Goal: Find contact information: Find contact information

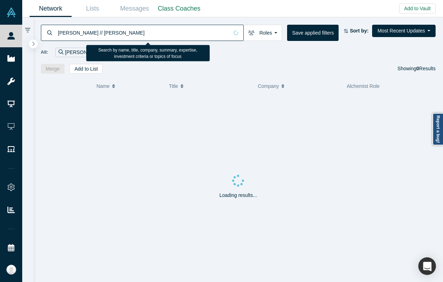
drag, startPoint x: 157, startPoint y: 29, endPoint x: 99, endPoint y: 29, distance: 58.2
click at [99, 29] on input "[PERSON_NAME] // [PERSON_NAME]" at bounding box center [142, 32] width 171 height 17
drag, startPoint x: 96, startPoint y: 30, endPoint x: 146, endPoint y: 33, distance: 50.5
click at [146, 33] on input "[PERSON_NAME] // [PERSON_NAME]" at bounding box center [142, 32] width 171 height 17
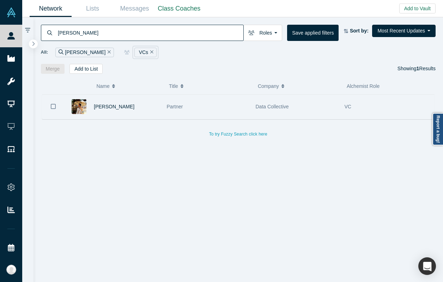
click at [218, 114] on div "Partner" at bounding box center [207, 106] width 81 height 24
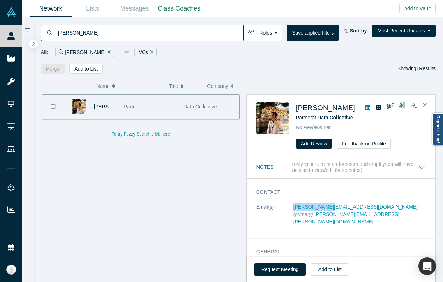
copy link "[PERSON_NAME][EMAIL_ADDRESS][DOMAIN_NAME]"
click at [95, 37] on input "[PERSON_NAME]" at bounding box center [150, 32] width 186 height 17
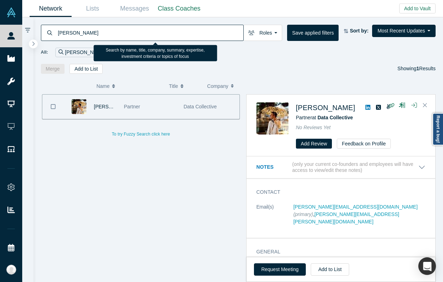
click at [95, 37] on input "[PERSON_NAME]" at bounding box center [150, 32] width 186 height 17
paste input "[PERSON_NAME] ([PERSON_NAME]) [PERSON_NAME]"
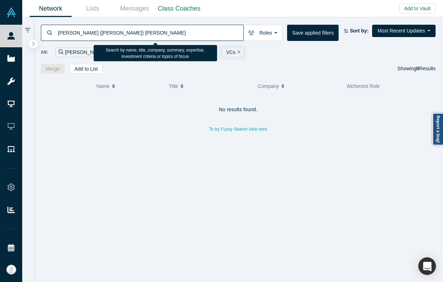
drag, startPoint x: 91, startPoint y: 31, endPoint x: 43, endPoint y: 28, distance: 48.1
click at [43, 28] on div "[PERSON_NAME] ([PERSON_NAME]) [PERSON_NAME]" at bounding box center [142, 33] width 203 height 16
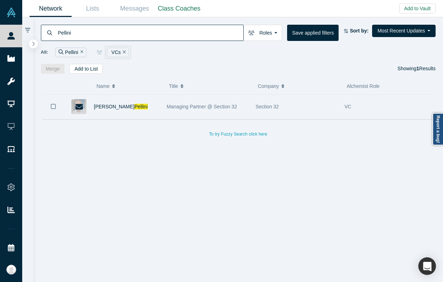
click at [163, 111] on div "Managing Partner @ Section 32" at bounding box center [207, 106] width 89 height 24
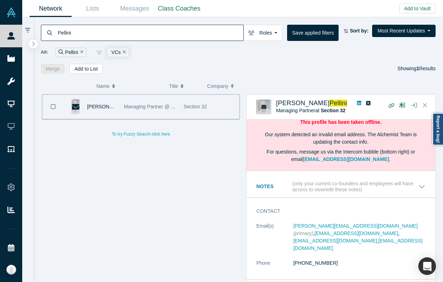
scroll to position [28, 0]
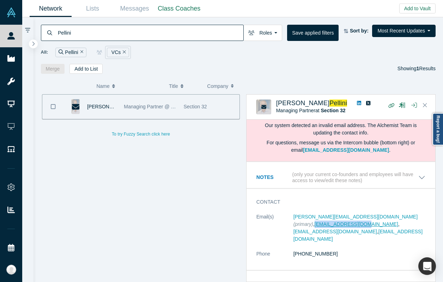
copy link "[EMAIL_ADDRESS][DOMAIN_NAME]"
click at [101, 35] on input "Pellini" at bounding box center [150, 32] width 186 height 17
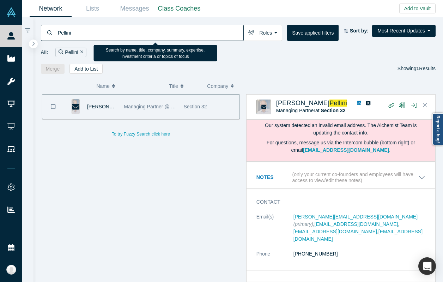
click at [101, 35] on input "Pellini" at bounding box center [150, 32] width 186 height 17
paste input "[PERSON_NAME] [PERSON_NAME] 12:44 AM [DATE] Restricted [PERSON_NAME]"
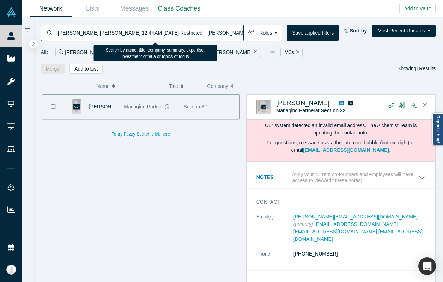
click at [101, 35] on input "[PERSON_NAME] [PERSON_NAME] 12:44 AM [DATE] Restricted [PERSON_NAME]" at bounding box center [150, 32] width 186 height 17
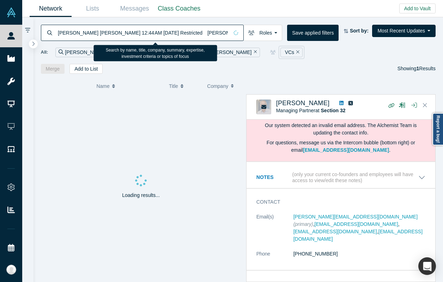
click at [101, 35] on input "[PERSON_NAME] [PERSON_NAME] 12:44 AM [DATE] Restricted [PERSON_NAME]" at bounding box center [142, 32] width 171 height 17
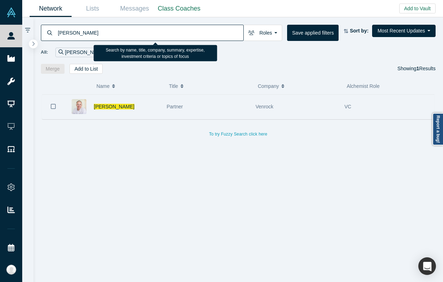
click at [134, 110] on div "[PERSON_NAME]" at bounding box center [127, 106] width 66 height 24
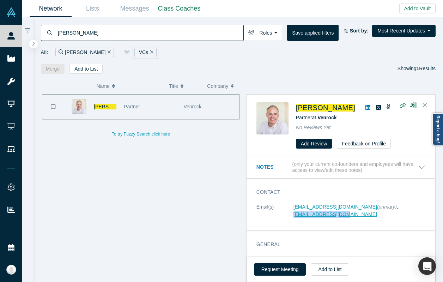
copy link "[EMAIL_ADDRESS][DOMAIN_NAME]"
click at [103, 33] on input "[PERSON_NAME]" at bounding box center [150, 32] width 186 height 17
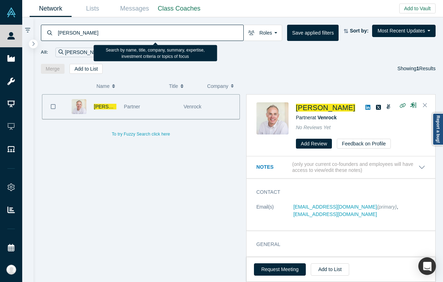
click at [103, 33] on input "[PERSON_NAME]" at bounding box center [150, 32] width 186 height 17
paste input "Amit Kuma"
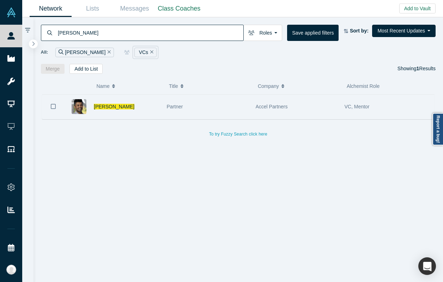
click at [206, 107] on div "Partner" at bounding box center [207, 106] width 81 height 24
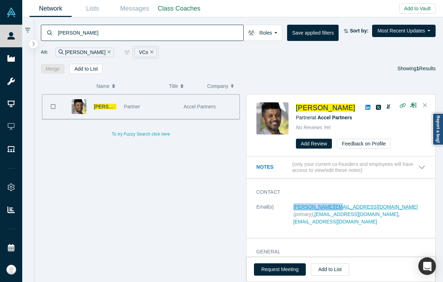
copy link "[PERSON_NAME][EMAIL_ADDRESS][DOMAIN_NAME]"
click at [105, 30] on input "[PERSON_NAME]" at bounding box center [150, 32] width 186 height 17
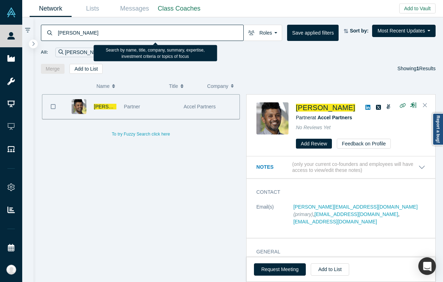
click at [105, 30] on input "[PERSON_NAME]" at bounding box center [150, 32] width 186 height 17
paste input "[PERSON_NAME]"
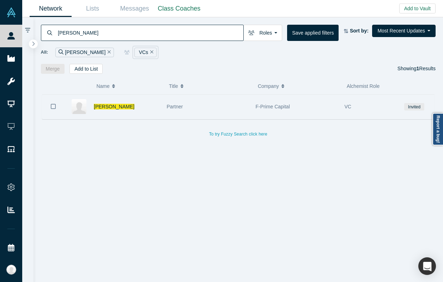
click at [183, 105] on div "Partner" at bounding box center [207, 106] width 81 height 24
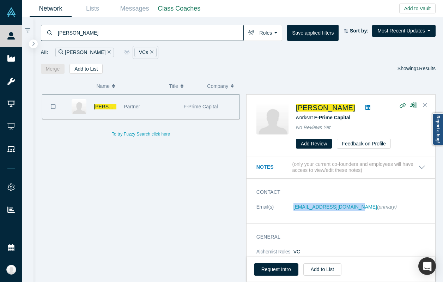
copy link "[EMAIL_ADDRESS][DOMAIN_NAME]"
click at [100, 30] on input "[PERSON_NAME]" at bounding box center [150, 32] width 186 height 17
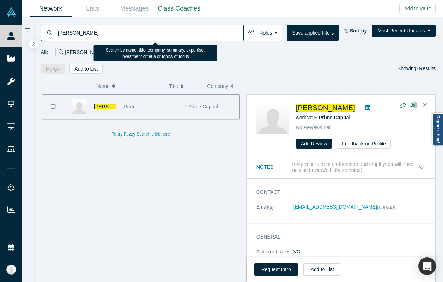
click at [100, 30] on input "[PERSON_NAME]" at bounding box center [150, 32] width 186 height 17
paste input "[PERSON_NAME]"
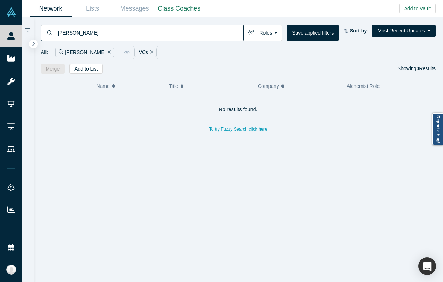
click at [150, 50] on icon "Remove Filter" at bounding box center [151, 51] width 3 height 5
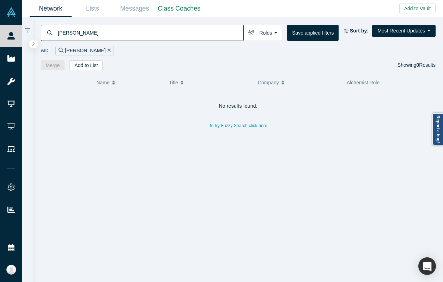
click at [92, 31] on input "[PERSON_NAME]" at bounding box center [150, 32] width 186 height 17
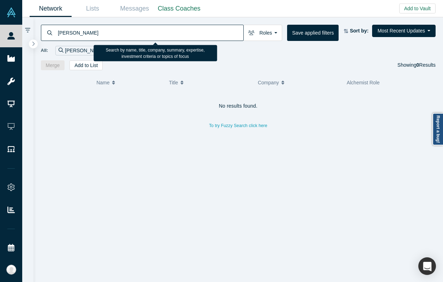
click at [92, 31] on input "[PERSON_NAME]" at bounding box center [150, 32] width 186 height 17
paste input "[PERSON_NAME]"
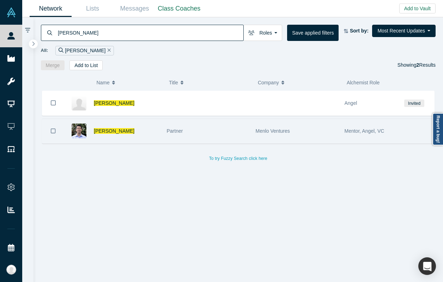
click at [194, 136] on div "Partner" at bounding box center [207, 131] width 81 height 24
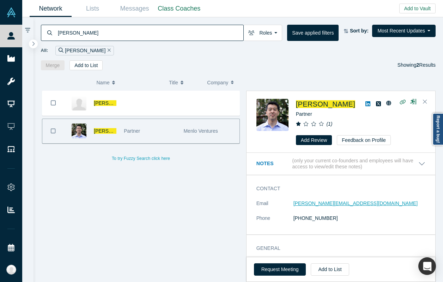
click at [322, 200] on link "[PERSON_NAME][EMAIL_ADDRESS][DOMAIN_NAME]" at bounding box center [355, 203] width 124 height 6
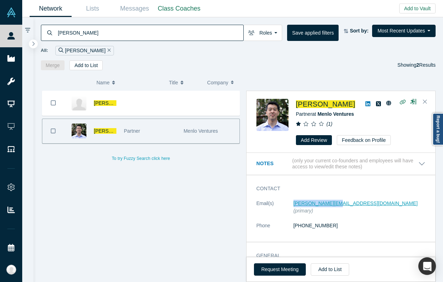
copy link "[PERSON_NAME][EMAIL_ADDRESS][DOMAIN_NAME]"
click at [100, 31] on input "[PERSON_NAME]" at bounding box center [150, 32] width 186 height 17
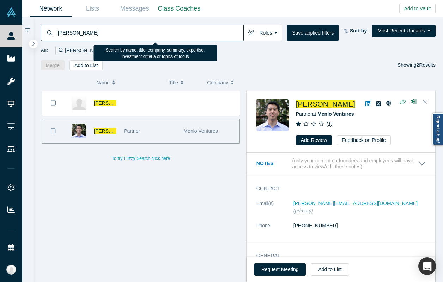
click at [100, 31] on input "[PERSON_NAME]" at bounding box center [150, 32] width 186 height 17
paste input "[PERSON_NAME]"
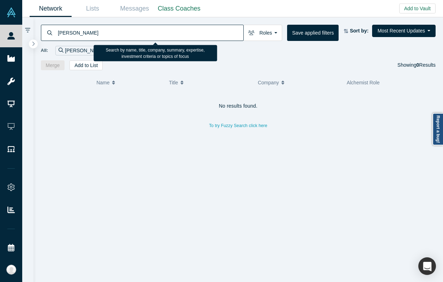
click at [104, 32] on input "[PERSON_NAME]" at bounding box center [150, 32] width 186 height 17
click at [123, 30] on input "[PERSON_NAME]" at bounding box center [150, 32] width 186 height 17
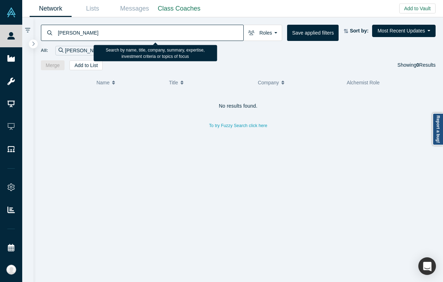
click at [123, 30] on input "[PERSON_NAME]" at bounding box center [150, 32] width 186 height 17
paste input "[PERSON_NAME]"
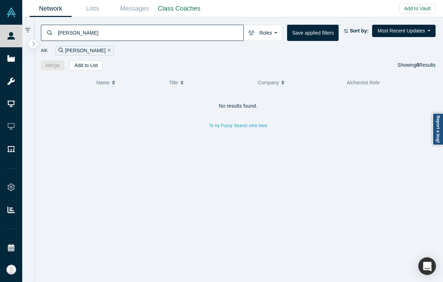
click at [81, 36] on input "[PERSON_NAME]" at bounding box center [150, 32] width 186 height 17
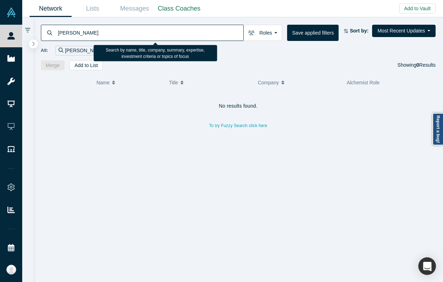
click at [81, 36] on input "[PERSON_NAME]" at bounding box center [150, 32] width 186 height 17
paste input "[PERSON_NAME]"
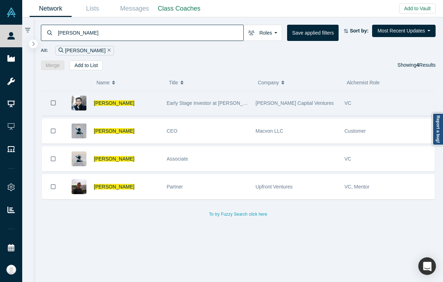
click at [220, 107] on div "Early Stage Investor at [PERSON_NAME] Capital Ventures" at bounding box center [207, 103] width 81 height 24
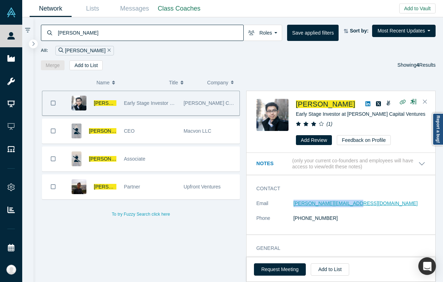
copy link "[PERSON_NAME][EMAIL_ADDRESS][DOMAIN_NAME]"
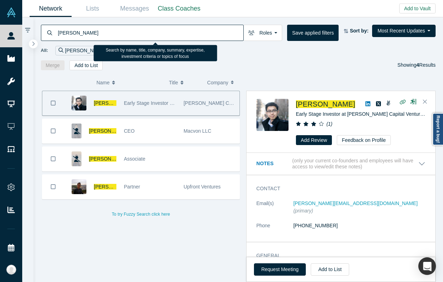
click at [73, 31] on input "[PERSON_NAME]" at bounding box center [150, 32] width 186 height 17
paste input "[PERSON_NAME]"
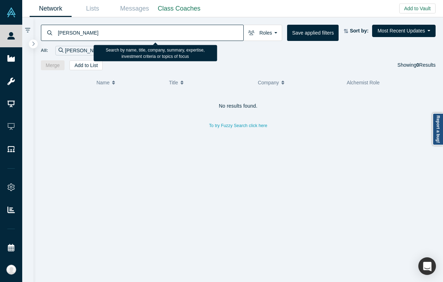
click at [79, 32] on input "[PERSON_NAME]" at bounding box center [150, 32] width 186 height 17
paste input "[PERSON_NAME]"
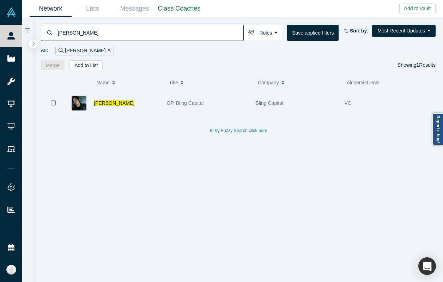
click at [174, 107] on div "GP, Bling Capital" at bounding box center [207, 103] width 81 height 24
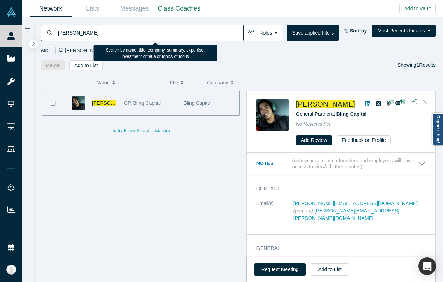
click at [99, 26] on input "[PERSON_NAME]" at bounding box center [150, 32] width 186 height 17
paste input "[PERSON_NAME]"
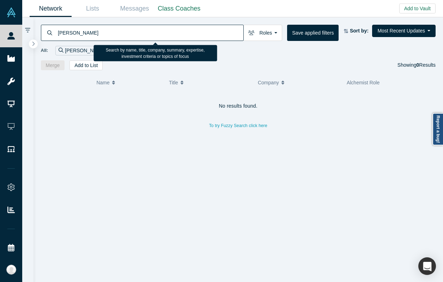
click at [100, 32] on input "[PERSON_NAME]" at bounding box center [150, 32] width 186 height 17
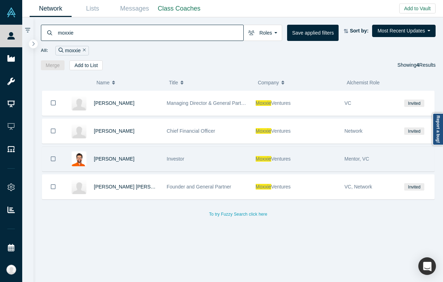
click at [223, 160] on div "Investor" at bounding box center [207, 159] width 81 height 24
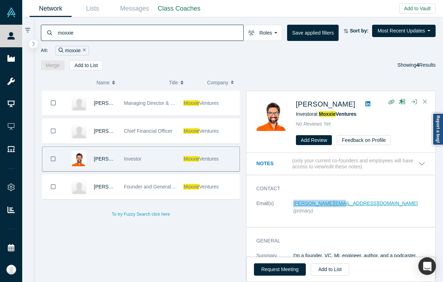
copy link "[PERSON_NAME][EMAIL_ADDRESS][DOMAIN_NAME]"
click at [124, 34] on input "moxxie" at bounding box center [150, 32] width 186 height 17
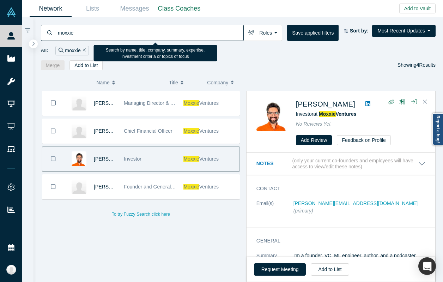
click at [124, 34] on input "moxxie" at bounding box center [150, 32] width 186 height 17
paste input "[PERSON_NAME]"
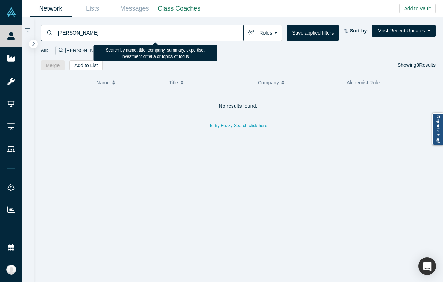
click at [123, 33] on input "[PERSON_NAME]" at bounding box center [150, 32] width 186 height 17
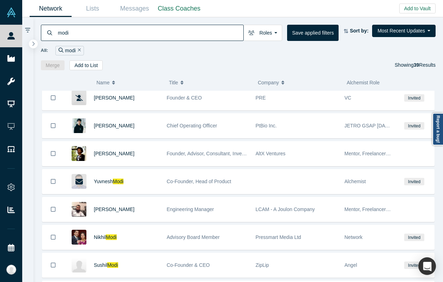
scroll to position [378, 0]
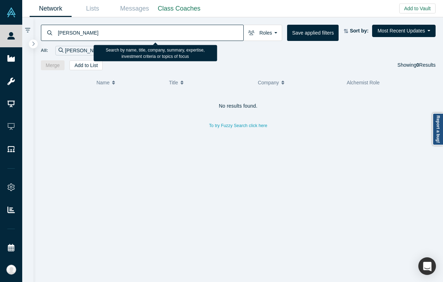
click at [96, 30] on input "[PERSON_NAME]" at bounding box center [150, 32] width 186 height 17
paste input "[PERSON_NAME]"
click at [183, 31] on input "[PERSON_NAME]" at bounding box center [150, 32] width 186 height 17
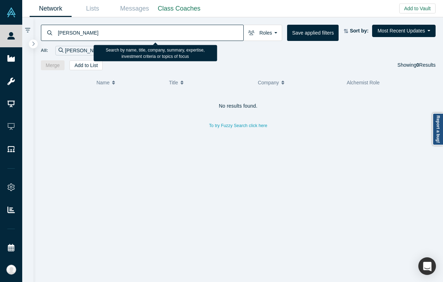
click at [183, 31] on input "[PERSON_NAME]" at bounding box center [150, 32] width 186 height 17
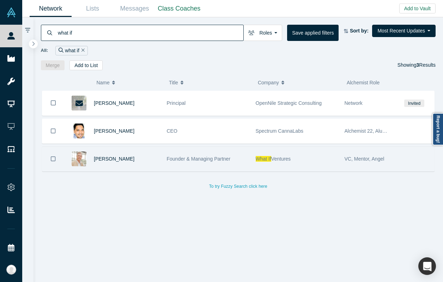
click at [190, 156] on span "Founder & Managing Partner" at bounding box center [199, 159] width 64 height 6
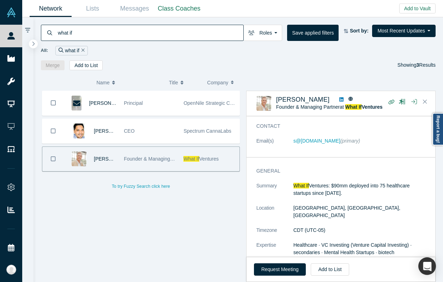
scroll to position [24, 0]
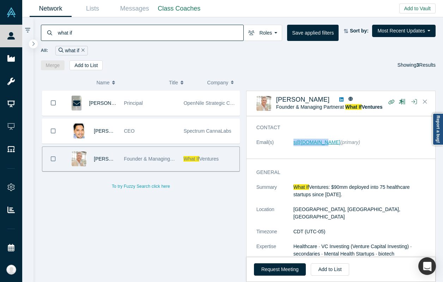
copy link "s@[DOMAIN_NAME]"
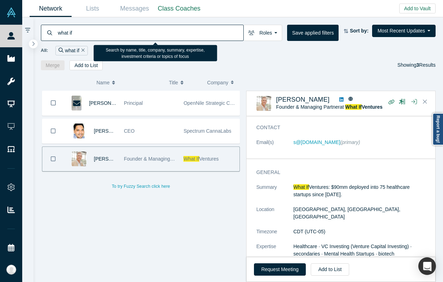
click at [133, 36] on input "what if" at bounding box center [150, 32] width 186 height 17
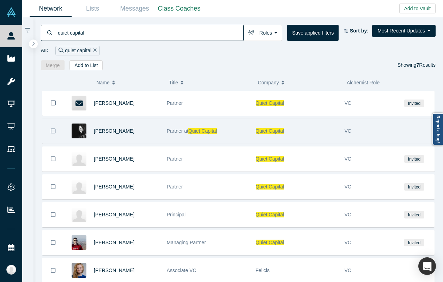
click at [220, 128] on div "Partner at Quiet Capital" at bounding box center [207, 131] width 81 height 24
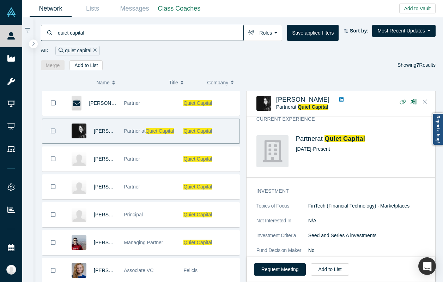
scroll to position [265, 0]
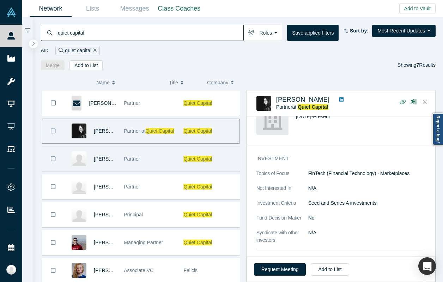
click at [148, 167] on div "Partner" at bounding box center [150, 159] width 52 height 24
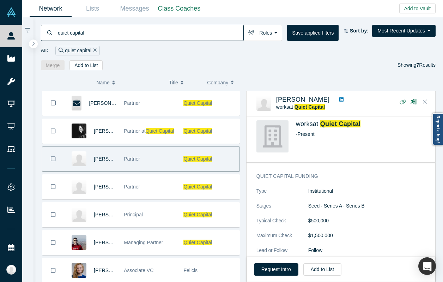
scroll to position [178, 0]
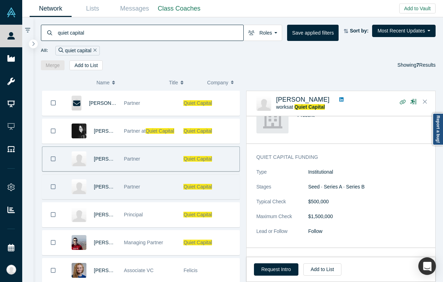
click at [151, 174] on div "[PERSON_NAME] Partner Quiet Capital [PERSON_NAME] Partner at Quiet Capital Quie…" at bounding box center [141, 197] width 200 height 212
click at [155, 182] on div "Partner" at bounding box center [150, 187] width 52 height 24
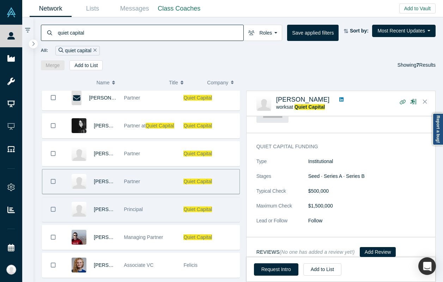
scroll to position [0, 0]
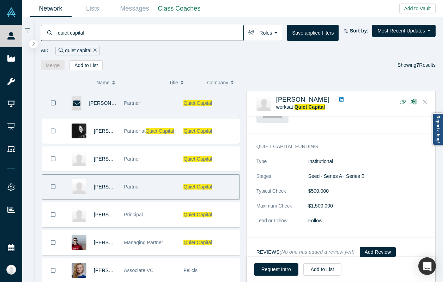
click at [149, 111] on div "Partner" at bounding box center [150, 103] width 52 height 24
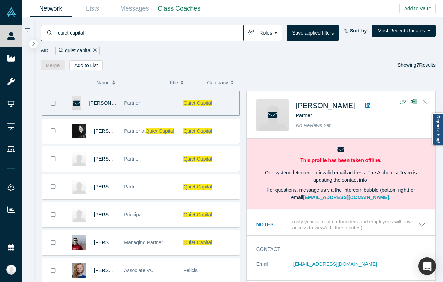
scroll to position [2, 0]
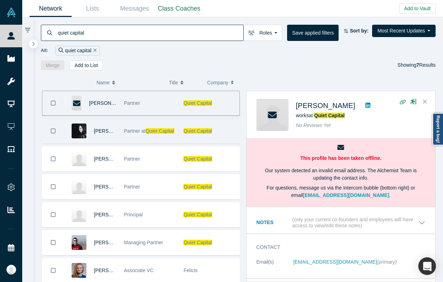
click at [152, 136] on div "Partner at Quiet Capital" at bounding box center [150, 131] width 52 height 24
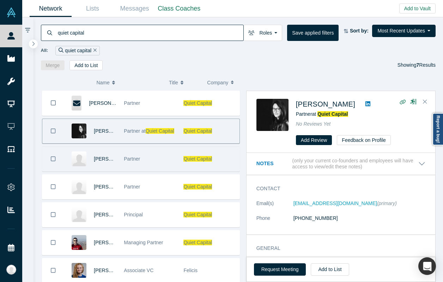
click at [131, 164] on div "Partner" at bounding box center [150, 159] width 52 height 24
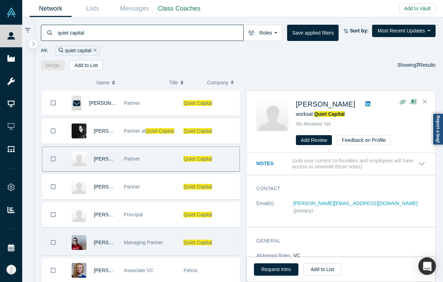
scroll to position [20, 0]
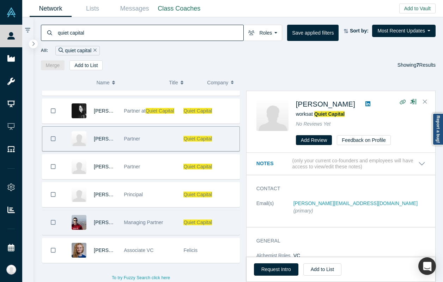
click at [173, 210] on div "Managing Partner" at bounding box center [150, 222] width 52 height 24
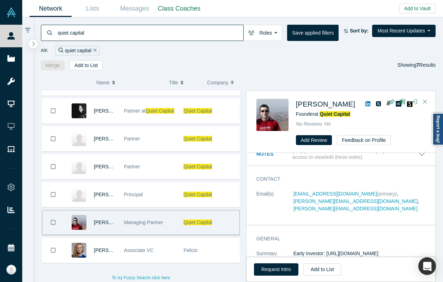
scroll to position [0, 0]
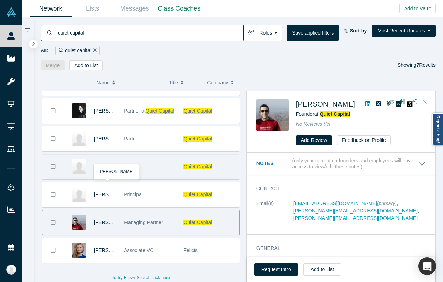
click at [147, 169] on div "Partner" at bounding box center [150, 166] width 52 height 24
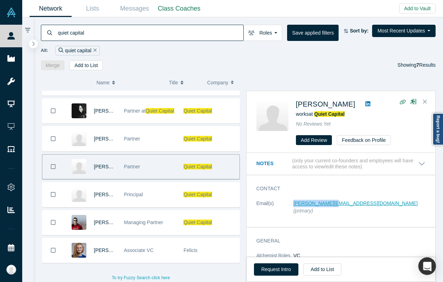
copy link "[PERSON_NAME][EMAIL_ADDRESS][DOMAIN_NAME]"
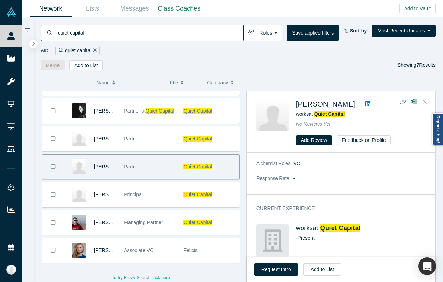
scroll to position [189, 0]
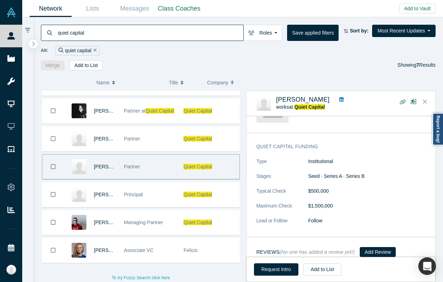
click at [152, 30] on input "quiet capital" at bounding box center [150, 32] width 186 height 17
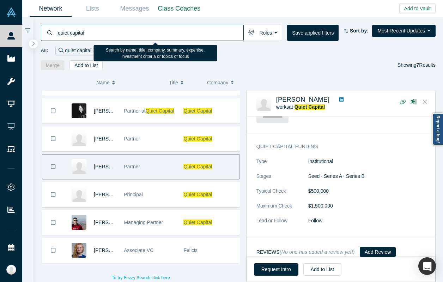
click at [152, 30] on input "quiet capital" at bounding box center [150, 32] width 186 height 17
paste input "[PERSON_NAME]"
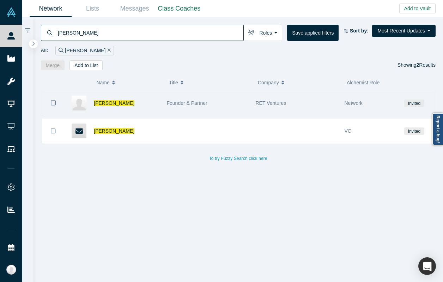
click at [188, 98] on div "Founder & Partner" at bounding box center [207, 103] width 81 height 24
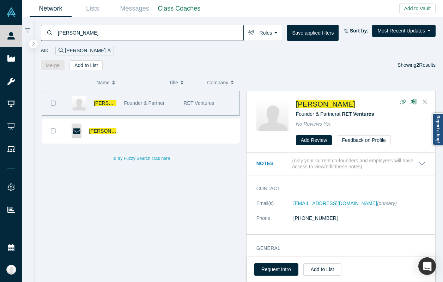
click at [117, 36] on input "[PERSON_NAME]" at bounding box center [150, 32] width 186 height 17
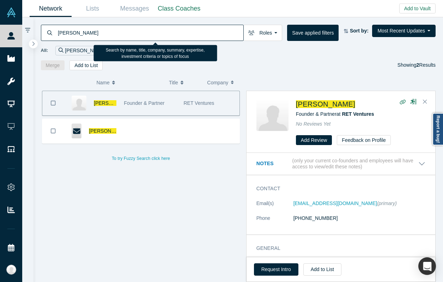
click at [117, 36] on input "[PERSON_NAME]" at bounding box center [150, 32] width 186 height 17
paste input "[PERSON_NAME]"
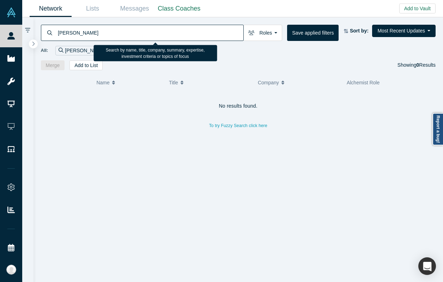
click at [134, 32] on input "[PERSON_NAME]" at bounding box center [150, 32] width 186 height 17
paste input "[PERSON_NAME]"
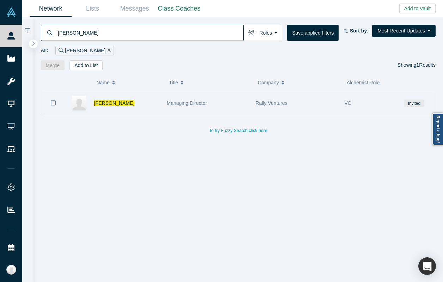
click at [201, 114] on div "Managing Director" at bounding box center [207, 103] width 81 height 24
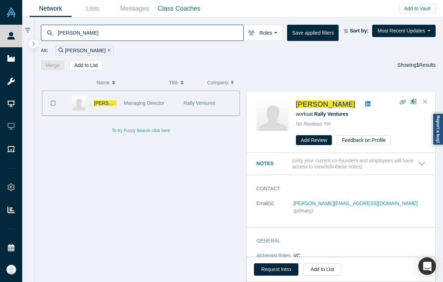
click at [103, 29] on input "[PERSON_NAME]" at bounding box center [150, 32] width 186 height 17
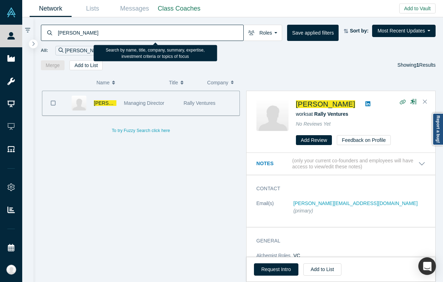
click at [103, 29] on input "[PERSON_NAME]" at bounding box center [150, 32] width 186 height 17
paste input "[PERSON_NAME]"
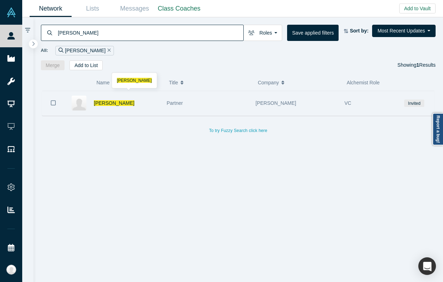
click at [148, 109] on div "[PERSON_NAME]" at bounding box center [127, 103] width 66 height 24
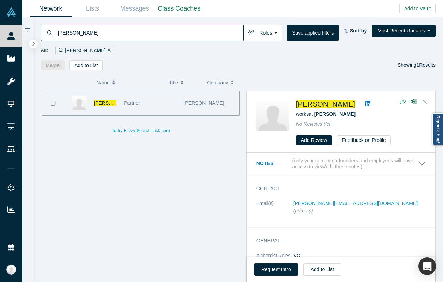
click at [113, 37] on input "[PERSON_NAME]" at bounding box center [150, 32] width 186 height 17
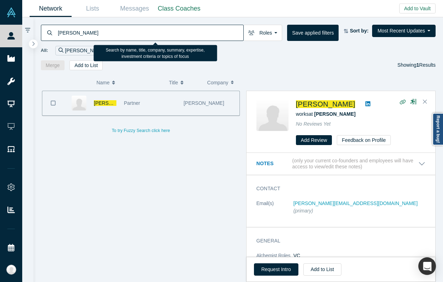
click at [113, 37] on input "[PERSON_NAME]" at bounding box center [150, 32] width 186 height 17
paste input "[PERSON_NAME]"
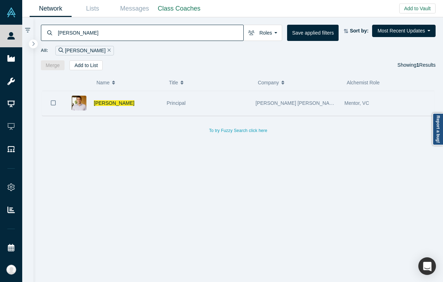
click at [194, 105] on div "Principal" at bounding box center [207, 103] width 81 height 24
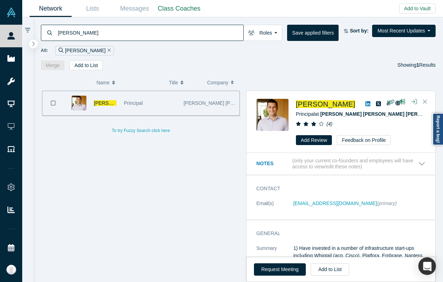
click at [83, 34] on input "[PERSON_NAME]" at bounding box center [150, 32] width 186 height 17
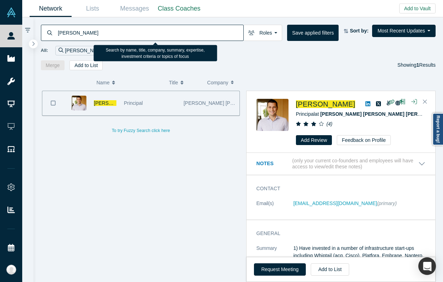
click at [83, 34] on input "[PERSON_NAME]" at bounding box center [150, 32] width 186 height 17
paste input "[PERSON_NAME]"
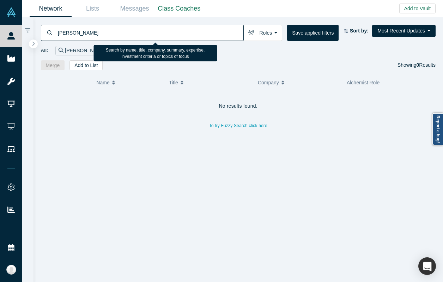
click at [116, 29] on input "[PERSON_NAME]" at bounding box center [150, 32] width 186 height 17
paste input "[PERSON_NAME]"
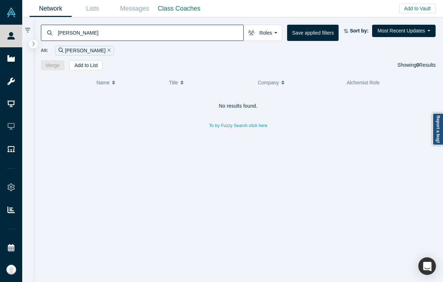
click at [127, 37] on input "[PERSON_NAME]" at bounding box center [150, 32] width 186 height 17
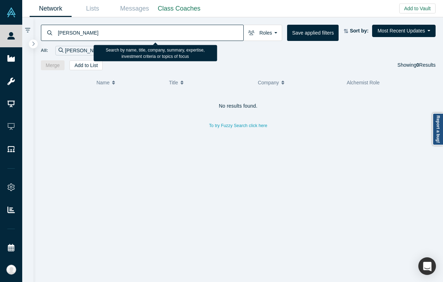
click at [127, 37] on input "[PERSON_NAME]" at bounding box center [150, 32] width 186 height 17
paste input "[PERSON_NAME]"
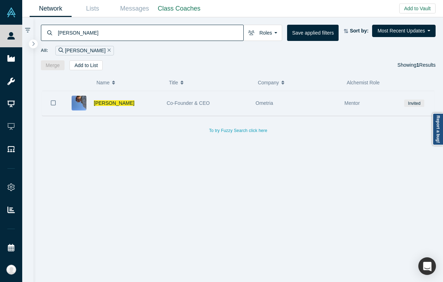
click at [150, 102] on div "[PERSON_NAME]" at bounding box center [127, 103] width 66 height 24
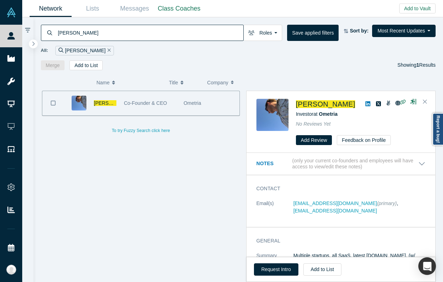
click at [110, 33] on input "[PERSON_NAME]" at bounding box center [150, 32] width 186 height 17
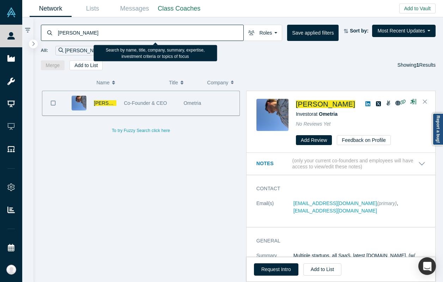
click at [110, 33] on input "[PERSON_NAME]" at bounding box center [150, 32] width 186 height 17
paste input "[PERSON_NAME]"
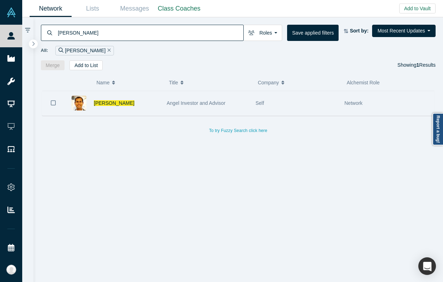
click at [210, 98] on div "Angel Investor and Advisor" at bounding box center [207, 103] width 81 height 24
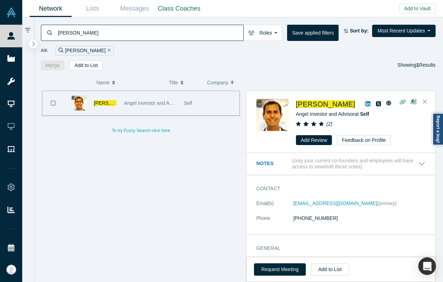
click at [90, 36] on input "[PERSON_NAME]" at bounding box center [150, 32] width 186 height 17
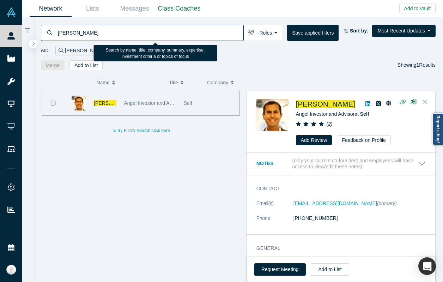
click at [90, 36] on input "[PERSON_NAME]" at bounding box center [150, 32] width 186 height 17
paste input "ark Suster"
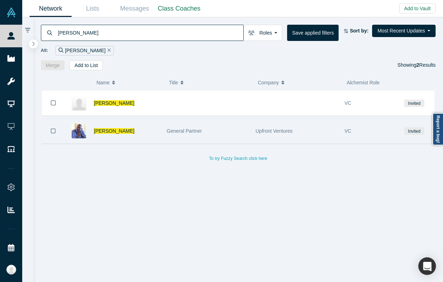
click at [189, 136] on div "General Partner" at bounding box center [207, 131] width 81 height 24
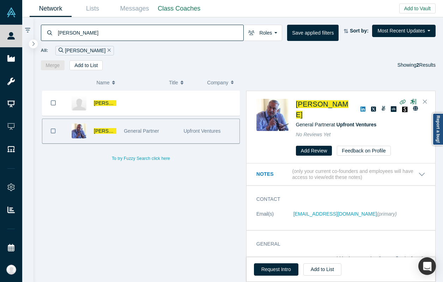
click at [117, 30] on input "[PERSON_NAME]" at bounding box center [150, 32] width 186 height 17
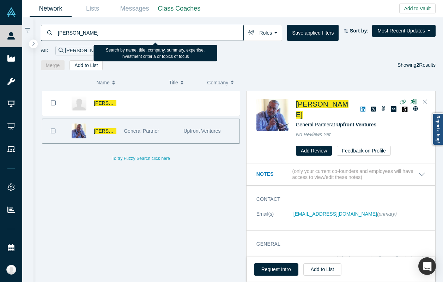
click at [117, 30] on input "[PERSON_NAME]" at bounding box center [150, 32] width 186 height 17
paste input "[PERSON_NAME]"
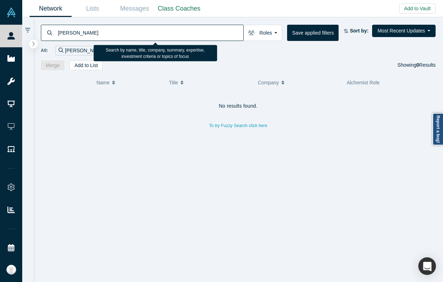
click at [105, 28] on input "[PERSON_NAME]" at bounding box center [150, 32] width 186 height 17
type input "n"
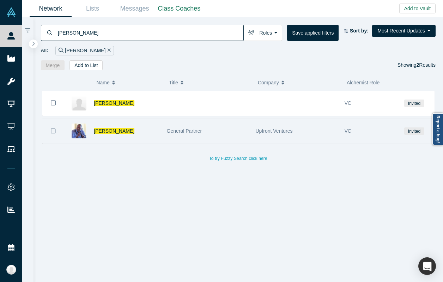
click at [170, 134] on div "General Partner" at bounding box center [207, 131] width 81 height 24
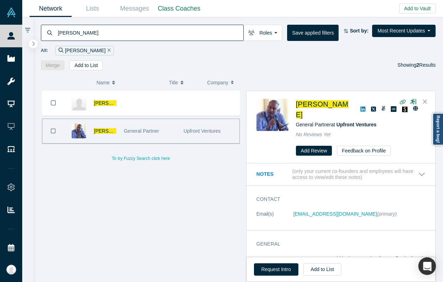
click at [85, 32] on input "[PERSON_NAME]" at bounding box center [150, 32] width 186 height 17
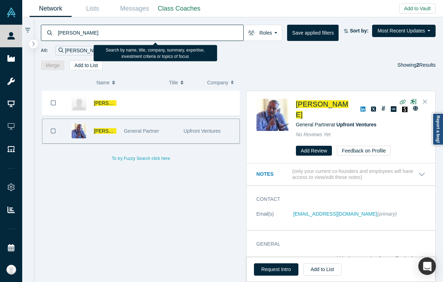
click at [85, 32] on input "[PERSON_NAME]" at bounding box center [150, 32] width 186 height 17
paste input "[PERSON_NAME]"
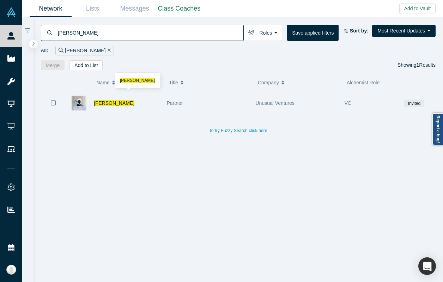
click at [158, 102] on div "[PERSON_NAME]" at bounding box center [127, 103] width 66 height 24
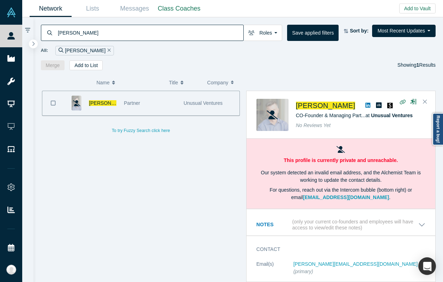
click at [117, 40] on input "[PERSON_NAME]" at bounding box center [150, 32] width 186 height 17
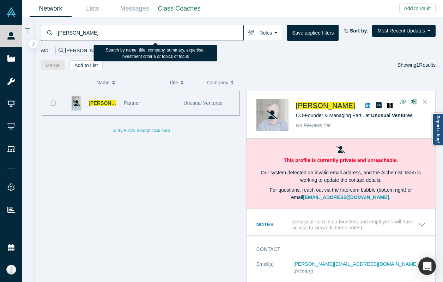
click at [110, 35] on input "[PERSON_NAME]" at bounding box center [150, 32] width 186 height 17
type input "v"
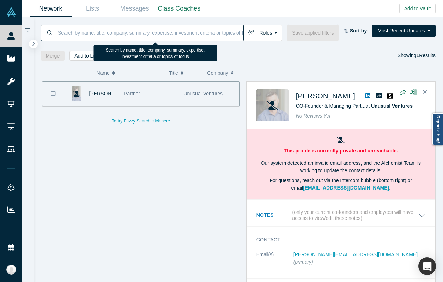
paste input "[PERSON_NAME] Peechu"
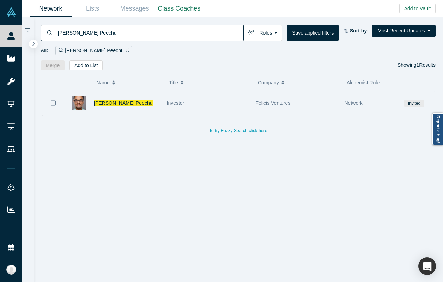
click at [165, 111] on div "Investor" at bounding box center [207, 103] width 89 height 24
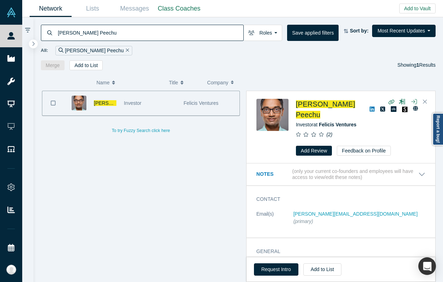
click at [108, 36] on input "[PERSON_NAME] Peechu" at bounding box center [150, 32] width 186 height 17
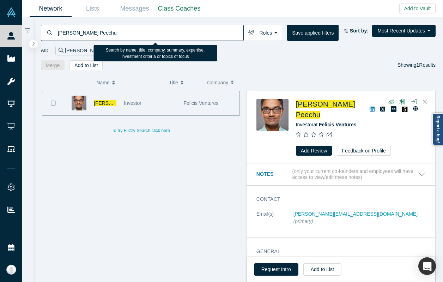
click at [108, 36] on input "[PERSON_NAME] Peechu" at bounding box center [150, 32] width 186 height 17
paste input "[PERSON_NAME]"
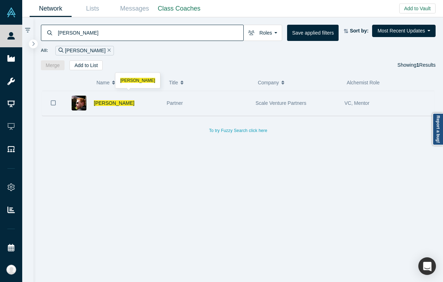
click at [133, 100] on div "[PERSON_NAME]" at bounding box center [127, 103] width 66 height 24
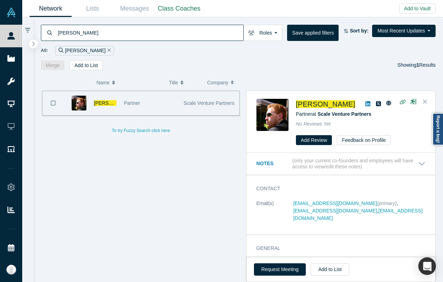
click at [92, 32] on input "[PERSON_NAME]" at bounding box center [150, 32] width 186 height 17
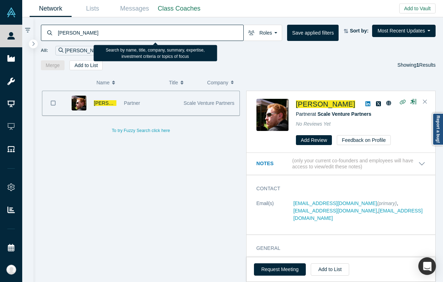
click at [92, 32] on input "[PERSON_NAME]" at bounding box center [150, 32] width 186 height 17
paste input "[PERSON_NAME]"
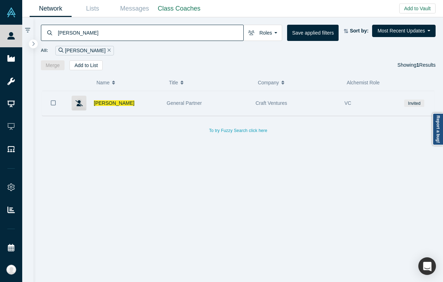
click at [134, 106] on div "[PERSON_NAME]" at bounding box center [127, 103] width 66 height 24
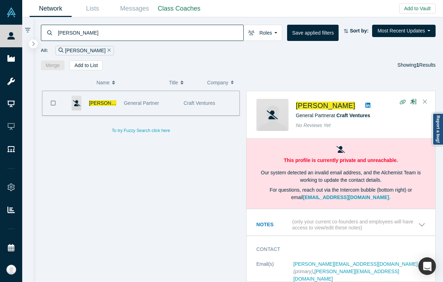
click at [132, 32] on input "[PERSON_NAME]" at bounding box center [150, 32] width 186 height 17
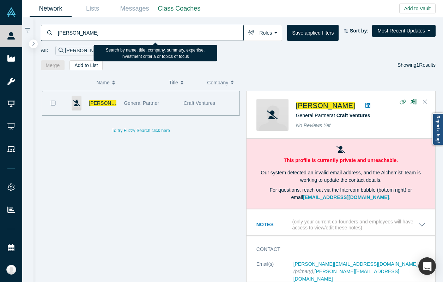
click at [132, 32] on input "[PERSON_NAME]" at bounding box center [150, 32] width 186 height 17
paste input "[PERSON_NAME]"
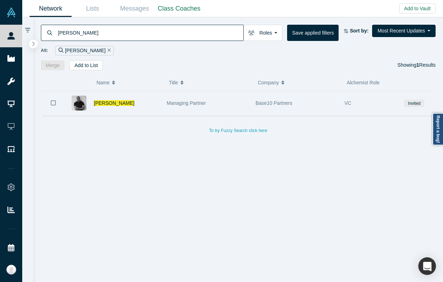
click at [177, 112] on div "Managing Partner" at bounding box center [207, 103] width 81 height 24
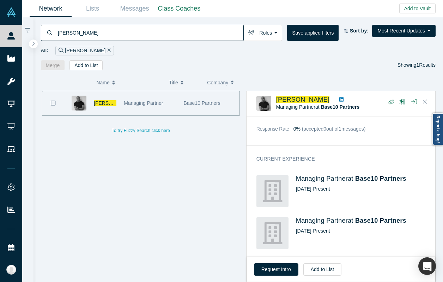
scroll to position [118, 0]
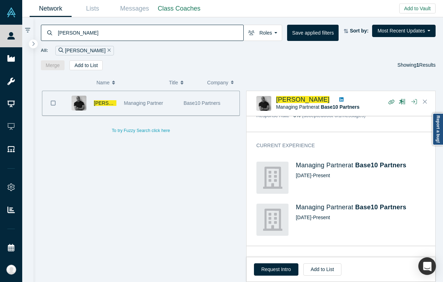
click at [123, 29] on input "[PERSON_NAME]" at bounding box center [150, 32] width 186 height 17
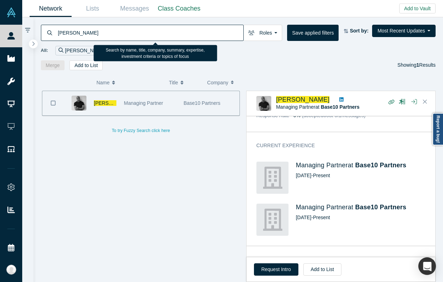
click at [123, 29] on input "[PERSON_NAME]" at bounding box center [150, 32] width 186 height 17
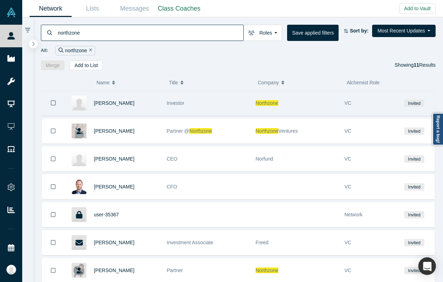
click at [231, 105] on div "Investor" at bounding box center [207, 103] width 81 height 24
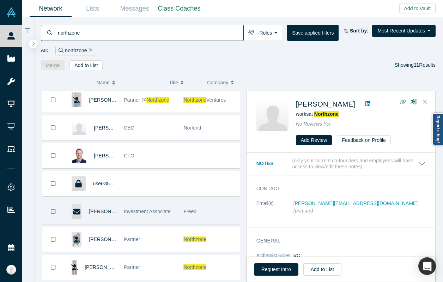
scroll to position [132, 0]
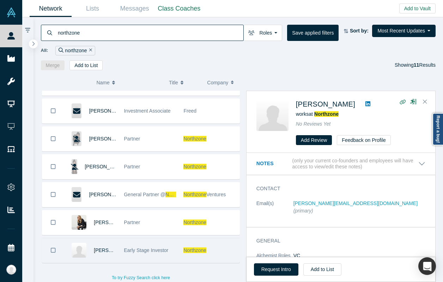
click at [155, 245] on div "Early Stage Investor" at bounding box center [150, 250] width 52 height 24
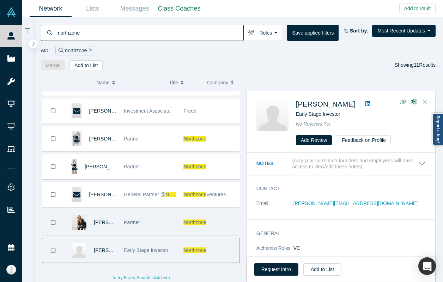
click at [157, 225] on div "Partner" at bounding box center [150, 222] width 52 height 24
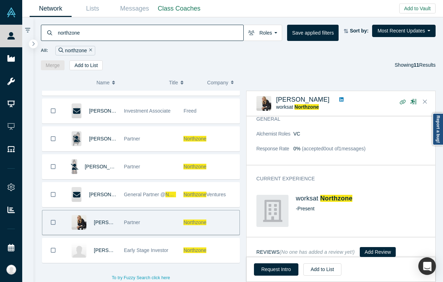
scroll to position [0, 0]
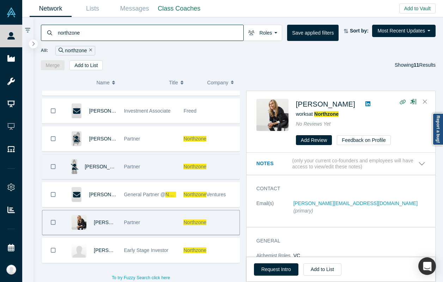
click at [142, 169] on div "Partner" at bounding box center [150, 166] width 52 height 24
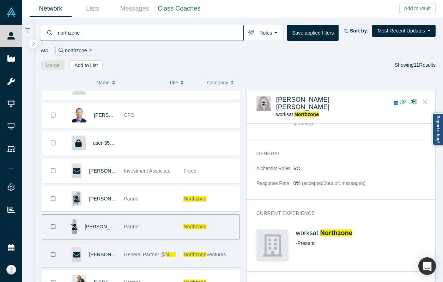
scroll to position [132, 0]
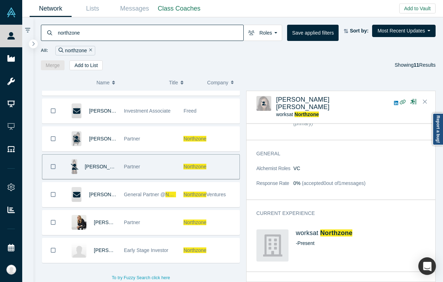
click at [75, 31] on input "northzone" at bounding box center [150, 32] width 186 height 17
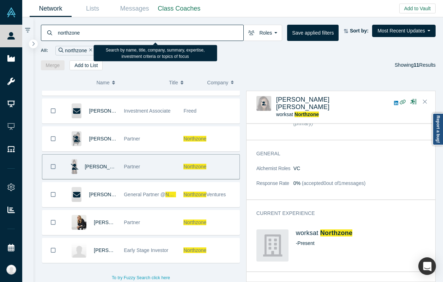
click at [75, 31] on input "northzone" at bounding box center [150, 32] width 186 height 17
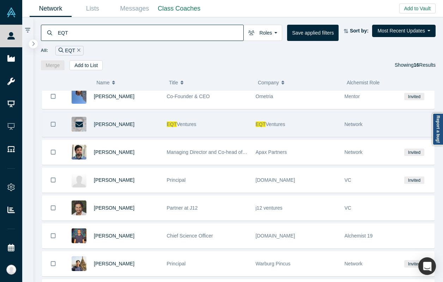
scroll to position [240, 0]
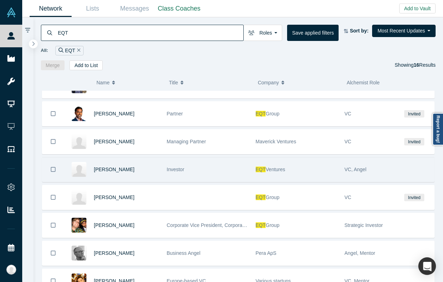
click at [142, 173] on div "[PERSON_NAME]" at bounding box center [127, 169] width 66 height 24
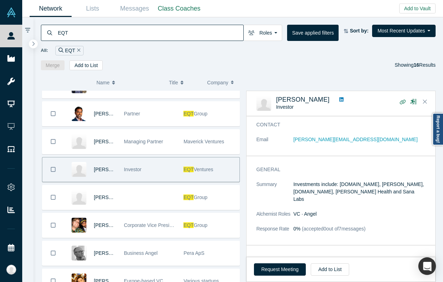
scroll to position [33, 0]
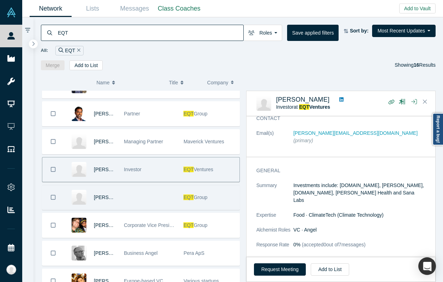
click at [176, 189] on div at bounding box center [150, 197] width 60 height 24
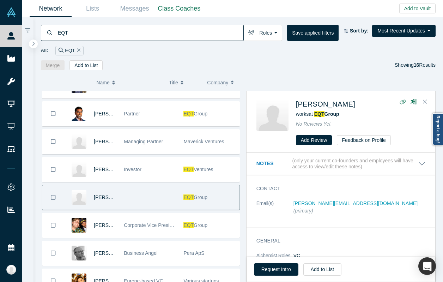
scroll to position [271, 0]
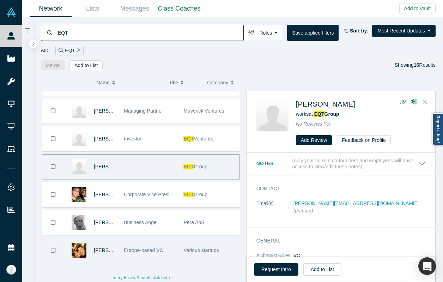
click at [157, 256] on div "Europe-based VC" at bounding box center [150, 250] width 52 height 24
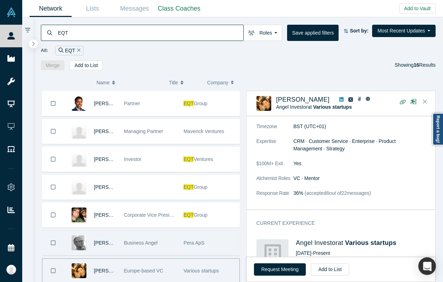
scroll to position [242, 0]
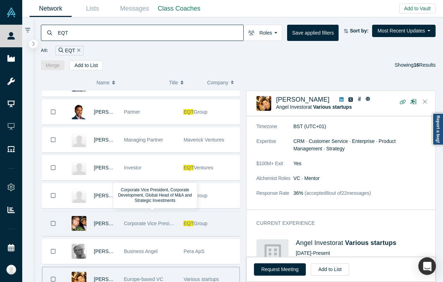
click at [162, 216] on div "Corporate Vice President, Corporate Development, Global Head of M&A and Strateg…" at bounding box center [150, 223] width 52 height 24
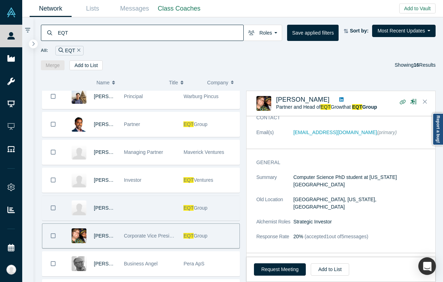
scroll to position [224, 0]
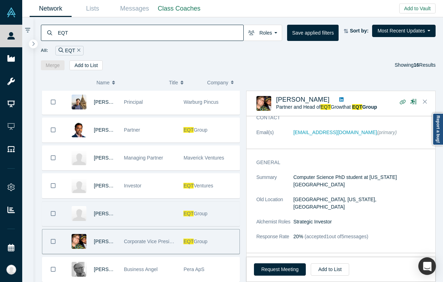
click at [163, 187] on div "Investor" at bounding box center [150, 185] width 52 height 24
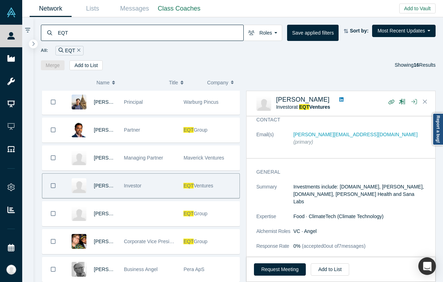
scroll to position [30, 0]
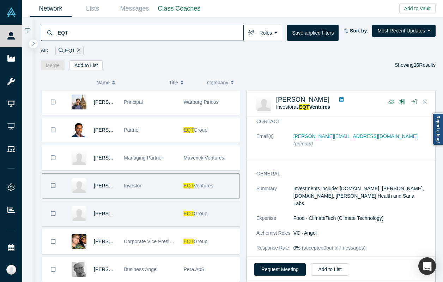
click at [157, 215] on div at bounding box center [150, 213] width 60 height 24
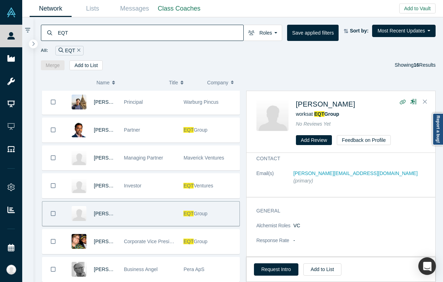
scroll to position [0, 0]
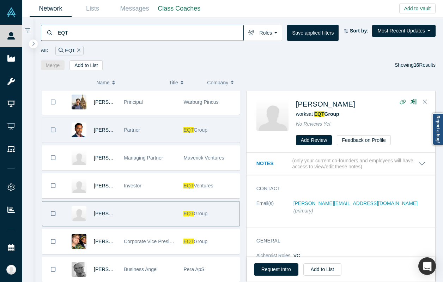
click at [129, 127] on span "Partner" at bounding box center [132, 130] width 16 height 6
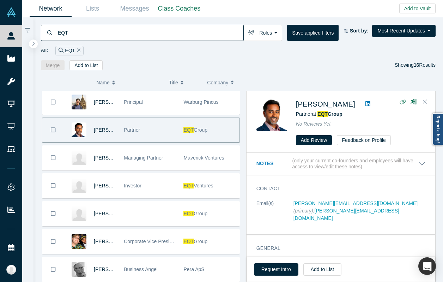
click at [120, 36] on input "EQT" at bounding box center [150, 32] width 186 height 17
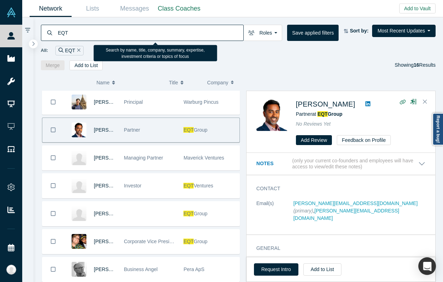
click at [120, 36] on input "EQT" at bounding box center [150, 32] width 186 height 17
type input "canvas ventures"
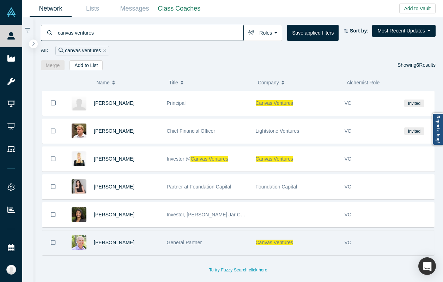
click at [240, 243] on div "General Partner" at bounding box center [207, 242] width 81 height 24
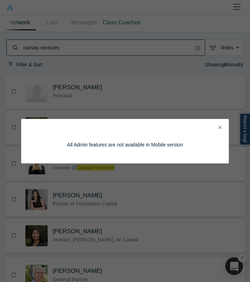
click at [222, 129] on button "Close" at bounding box center [219, 128] width 7 height 8
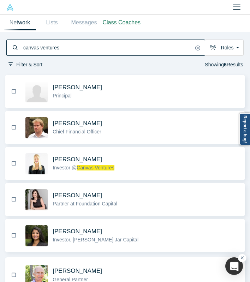
click at [112, 49] on input "canvas ventures" at bounding box center [108, 48] width 170 height 14
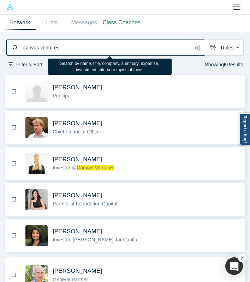
click at [112, 49] on input "canvas ventures" at bounding box center [108, 48] width 170 height 14
type input "[PERSON_NAME] [PERSON_NAME]"
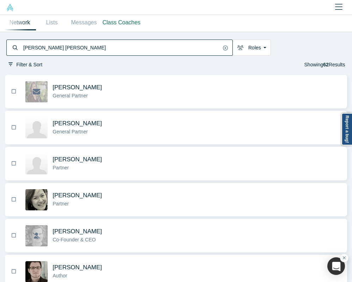
click at [115, 203] on div "Partner" at bounding box center [197, 203] width 288 height 7
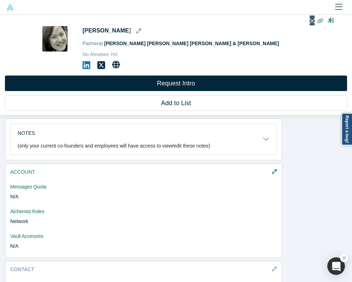
click at [313, 20] on icon "Close" at bounding box center [312, 21] width 5 height 5
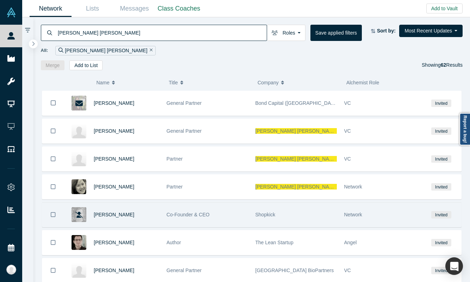
scroll to position [182, 0]
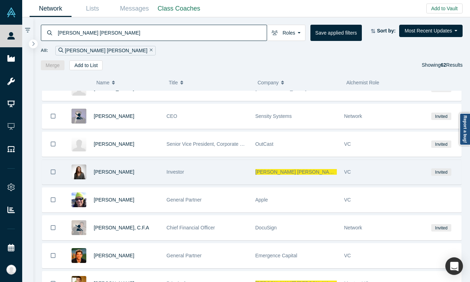
click at [194, 168] on div "Investor" at bounding box center [207, 172] width 81 height 24
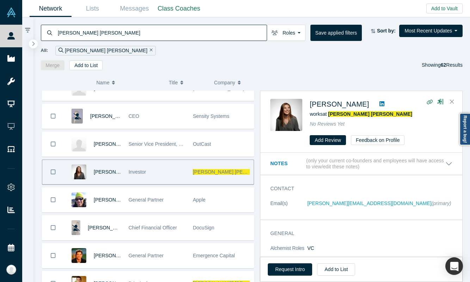
click at [121, 31] on input "[PERSON_NAME] [PERSON_NAME]" at bounding box center [162, 32] width 210 height 17
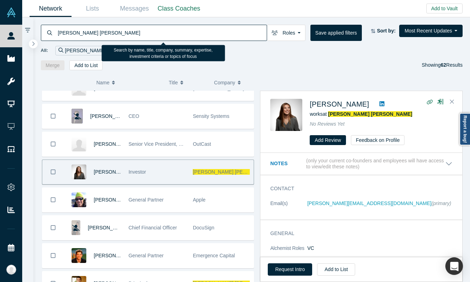
click at [121, 31] on input "[PERSON_NAME] [PERSON_NAME]" at bounding box center [162, 32] width 210 height 17
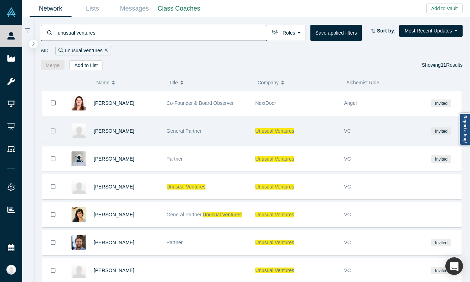
click at [190, 137] on div "General Partner" at bounding box center [207, 131] width 81 height 24
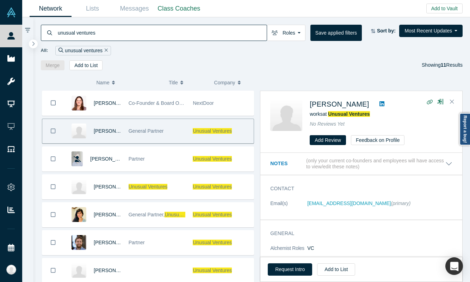
click at [69, 41] on input "unusual ventures" at bounding box center [162, 32] width 210 height 17
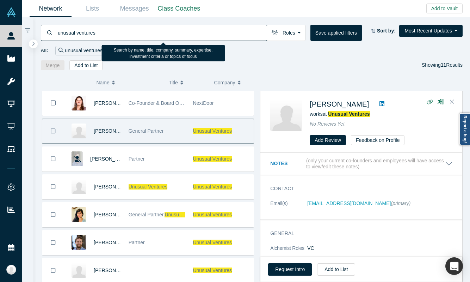
click at [67, 34] on input "unusual ventures" at bounding box center [162, 32] width 210 height 17
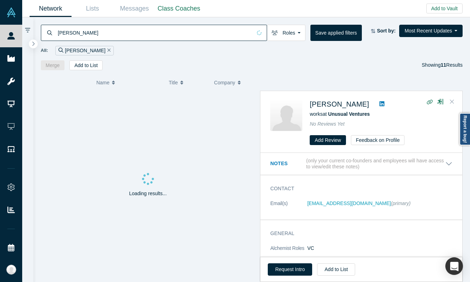
click at [442, 100] on button "Close" at bounding box center [452, 101] width 11 height 11
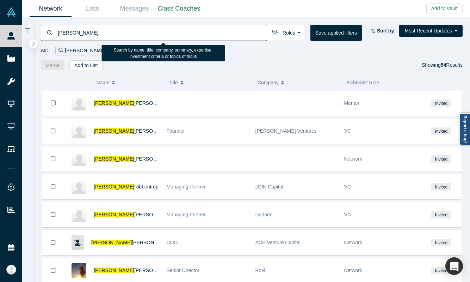
click at [157, 32] on input "[PERSON_NAME]" at bounding box center [162, 32] width 210 height 17
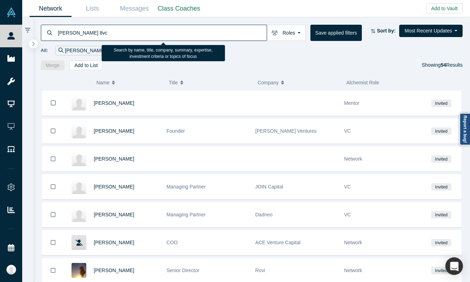
type input "[PERSON_NAME] 8vc"
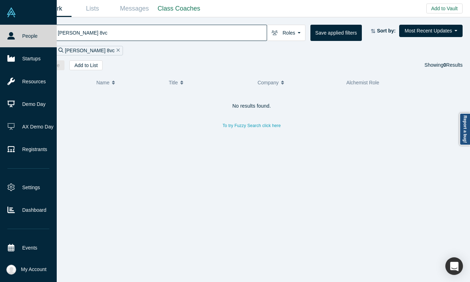
click at [17, 29] on link "People" at bounding box center [28, 36] width 57 height 23
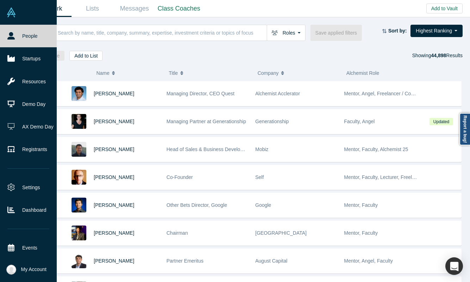
click at [4, 35] on link "People" at bounding box center [28, 36] width 57 height 23
click at [11, 56] on icon at bounding box center [10, 58] width 7 height 7
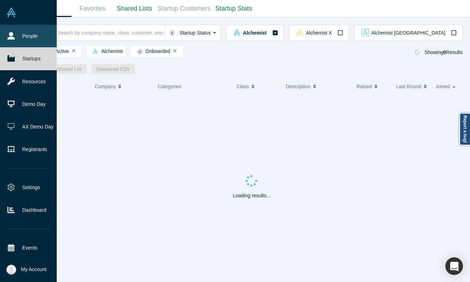
click at [19, 32] on link "People" at bounding box center [28, 36] width 57 height 23
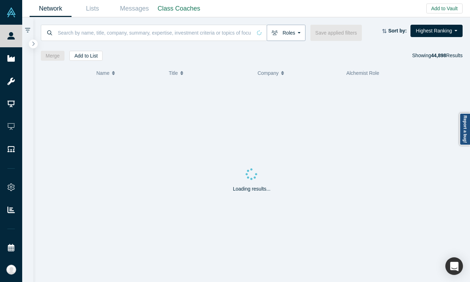
click at [290, 31] on button "Roles" at bounding box center [286, 33] width 39 height 16
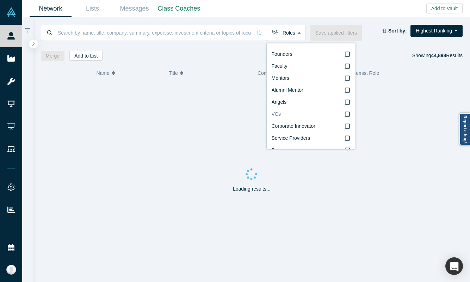
click at [291, 115] on label "VCs" at bounding box center [311, 114] width 79 height 12
click at [0, 0] on input "VCs" at bounding box center [0, 0] width 0 height 0
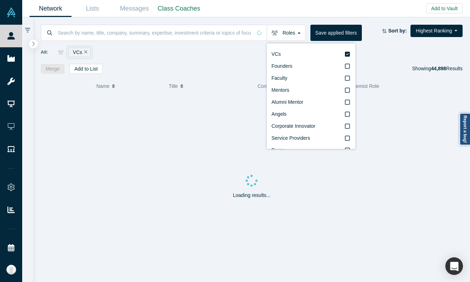
click at [218, 54] on div "All: VCs" at bounding box center [252, 52] width 422 height 13
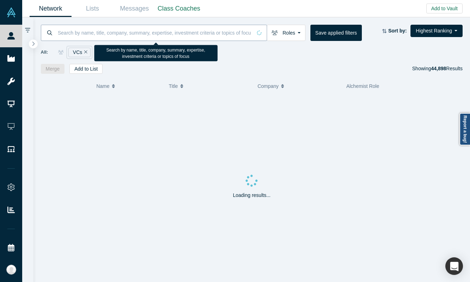
click at [185, 33] on input at bounding box center [154, 32] width 195 height 17
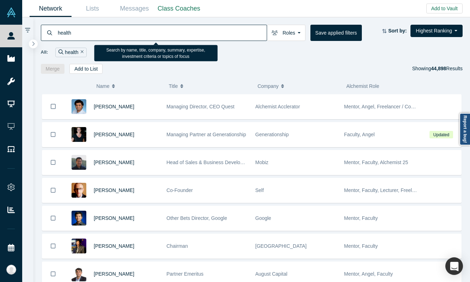
type input "health"
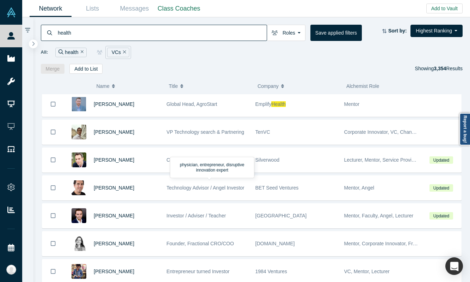
scroll to position [1345, 0]
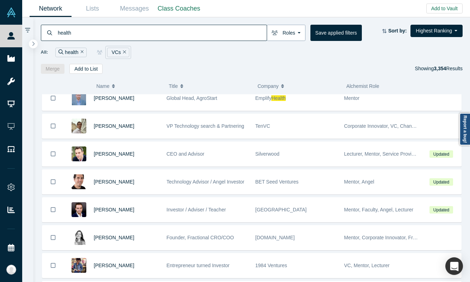
click at [273, 29] on button "Roles" at bounding box center [286, 33] width 39 height 16
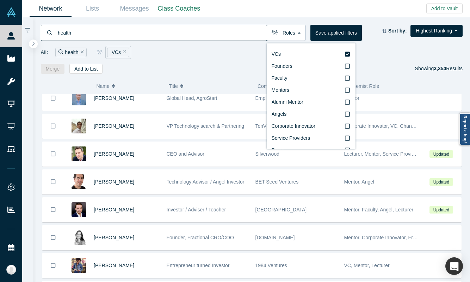
click at [273, 29] on button "Roles" at bounding box center [286, 33] width 39 height 16
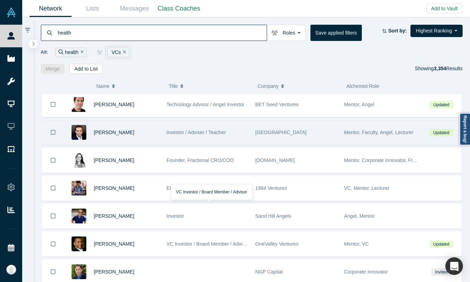
scroll to position [1419, 0]
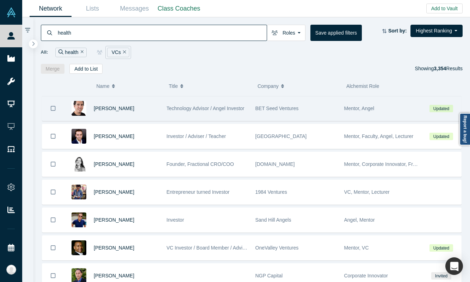
click at [216, 118] on div "Technology Advisor / Angel Investor" at bounding box center [207, 108] width 81 height 24
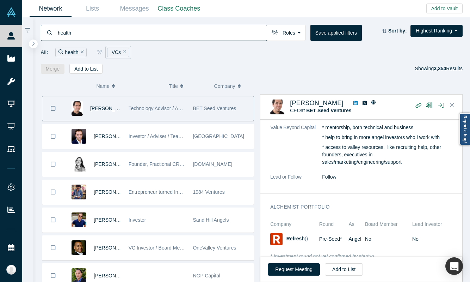
scroll to position [972, 0]
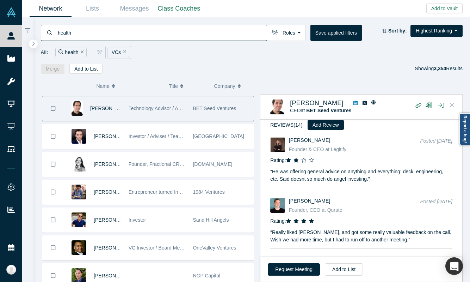
click at [442, 103] on icon "Close" at bounding box center [452, 105] width 4 height 6
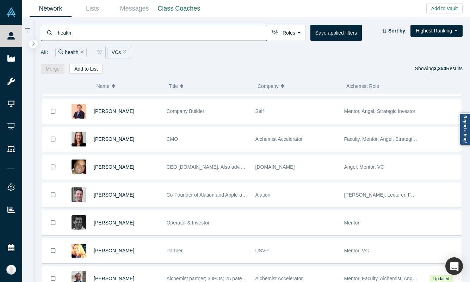
scroll to position [0, 0]
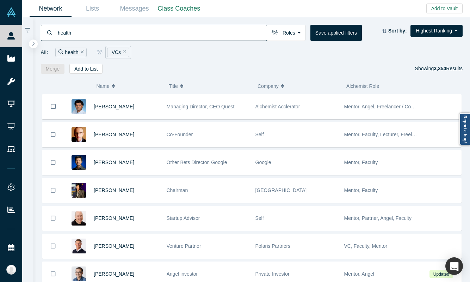
click at [120, 51] on div "VCs" at bounding box center [118, 53] width 22 height 10
click at [120, 53] on div "VCs" at bounding box center [118, 53] width 22 height 10
click at [124, 56] on div "VCs" at bounding box center [118, 53] width 22 height 10
click at [124, 52] on icon "Remove Filter" at bounding box center [124, 51] width 3 height 3
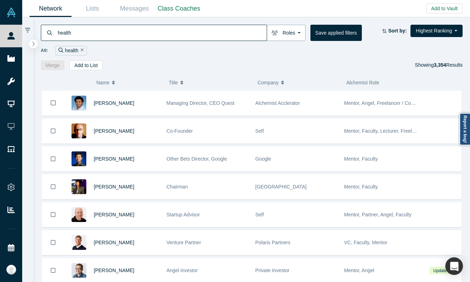
click at [288, 29] on button "Roles" at bounding box center [286, 33] width 39 height 16
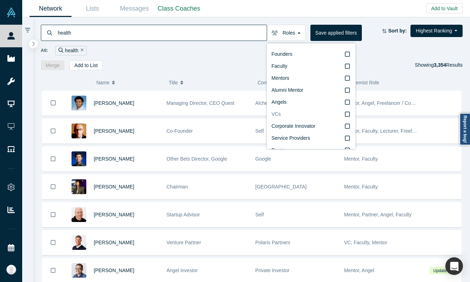
click at [294, 112] on label "VCs" at bounding box center [311, 114] width 79 height 12
click at [0, 0] on input "VCs" at bounding box center [0, 0] width 0 height 0
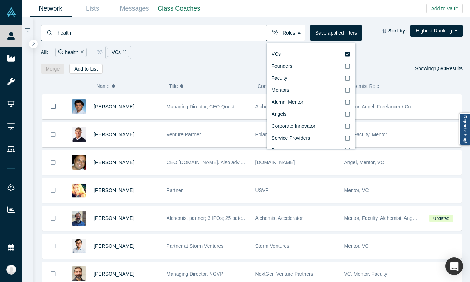
click at [220, 67] on div "Merge Add to List Showing 1,590 Results" at bounding box center [252, 69] width 422 height 10
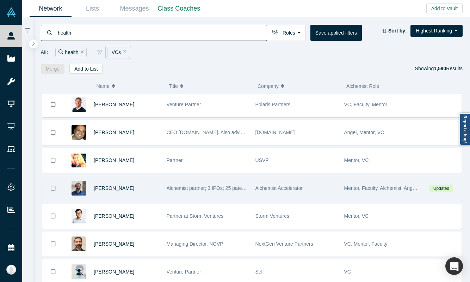
scroll to position [33, 0]
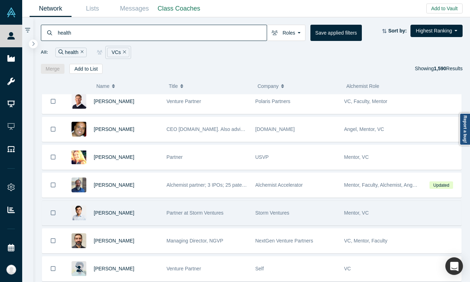
click at [196, 225] on div "Partner at Storm Ventures" at bounding box center [207, 213] width 81 height 24
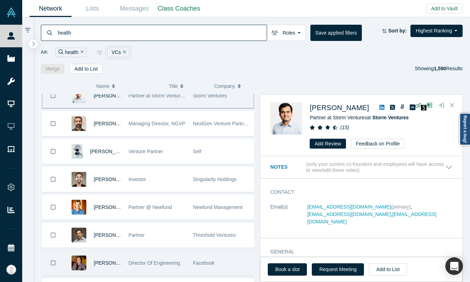
scroll to position [166, 0]
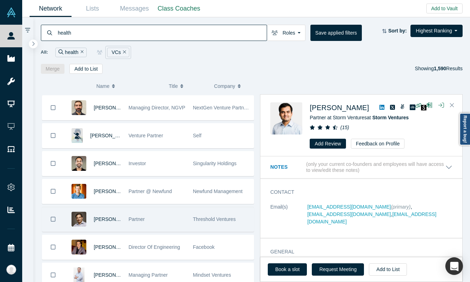
click at [172, 226] on div "Partner" at bounding box center [157, 219] width 57 height 24
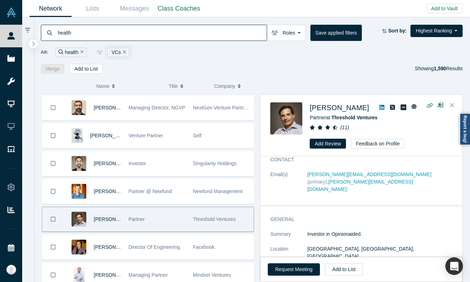
scroll to position [0, 0]
